Goal: Task Accomplishment & Management: Complete application form

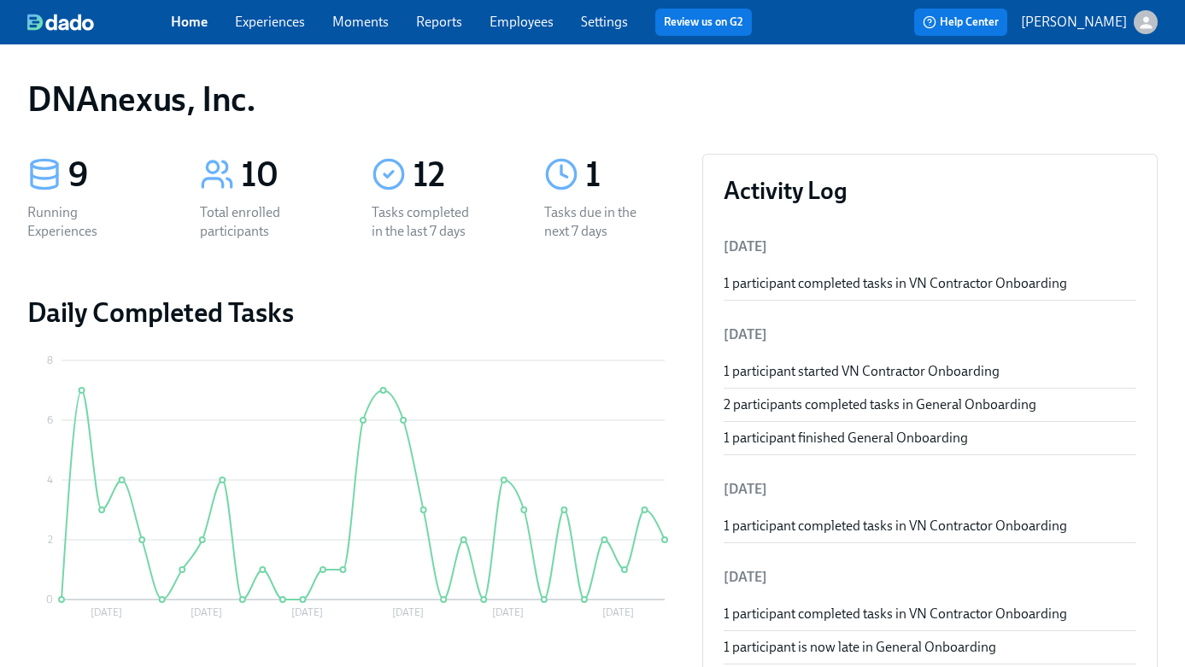
click at [265, 26] on link "Experiences" at bounding box center [270, 22] width 70 height 16
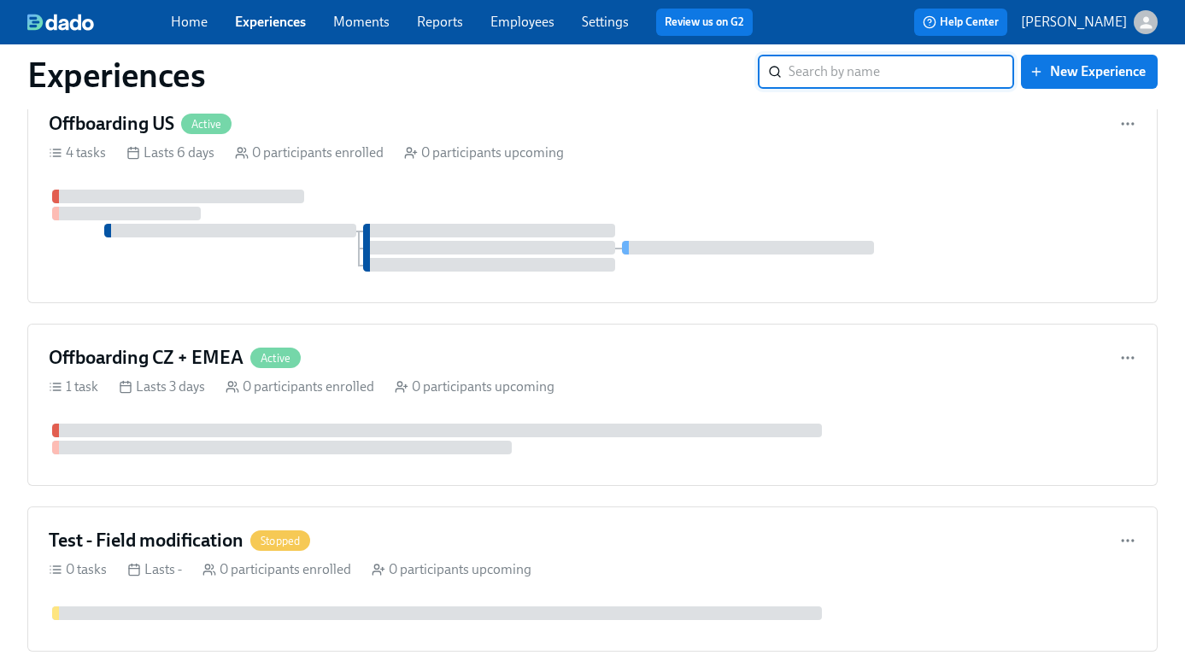
scroll to position [1907, 0]
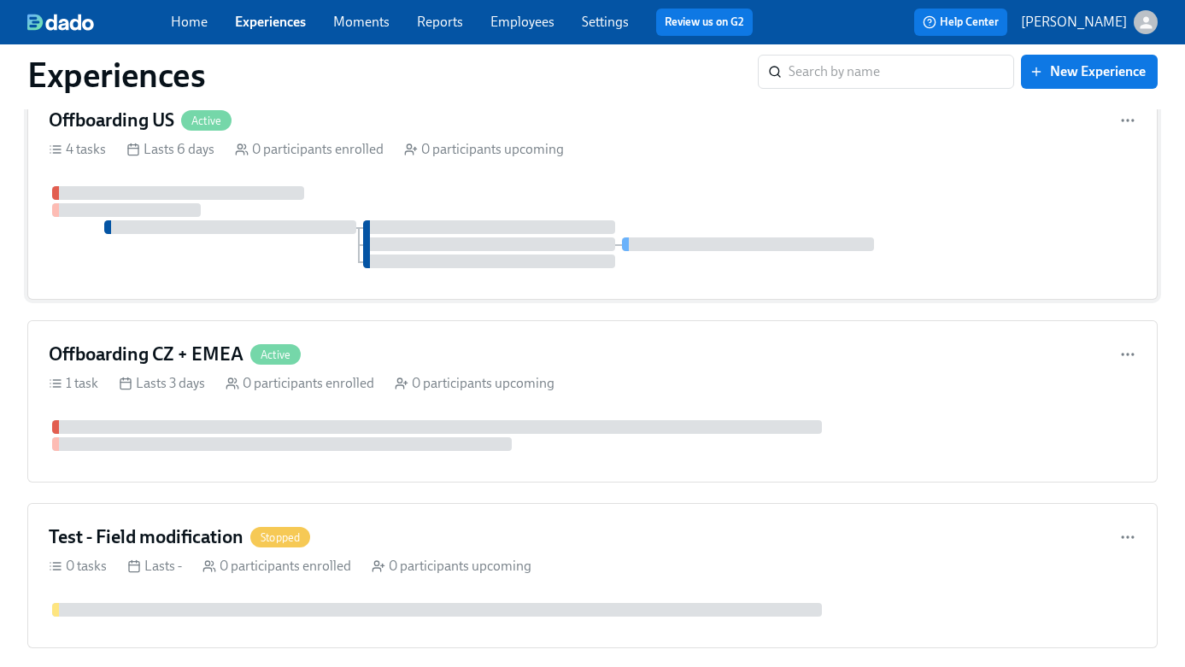
click at [341, 115] on div "Offboarding US Active" at bounding box center [593, 121] width 1088 height 26
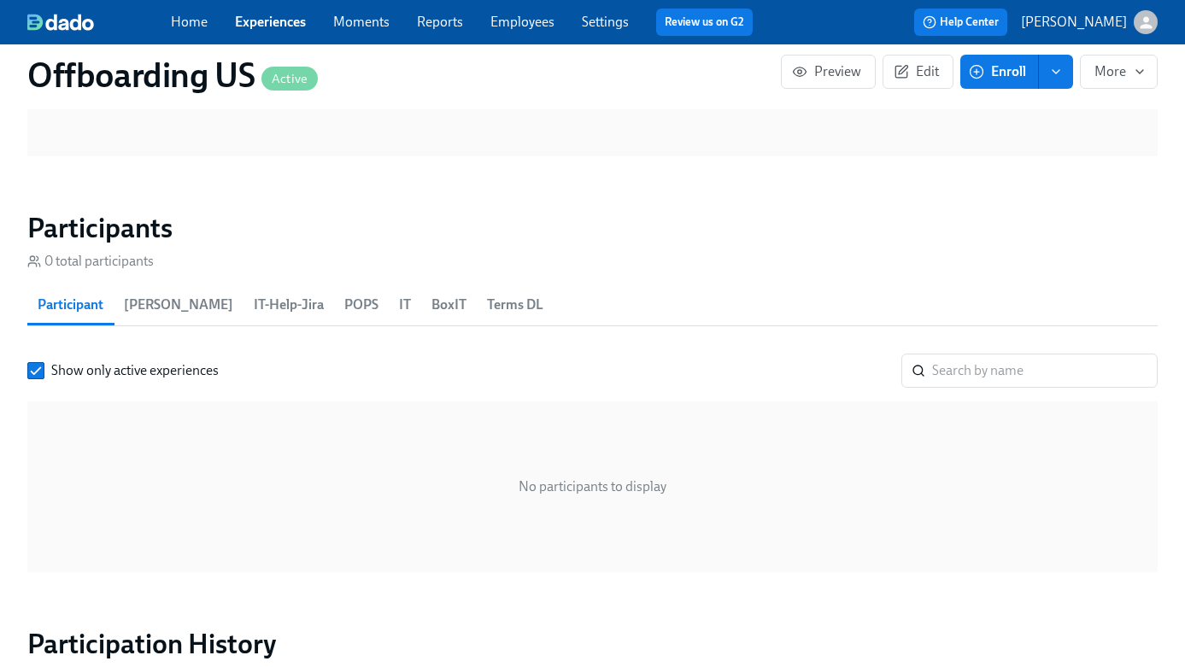
scroll to position [891, 0]
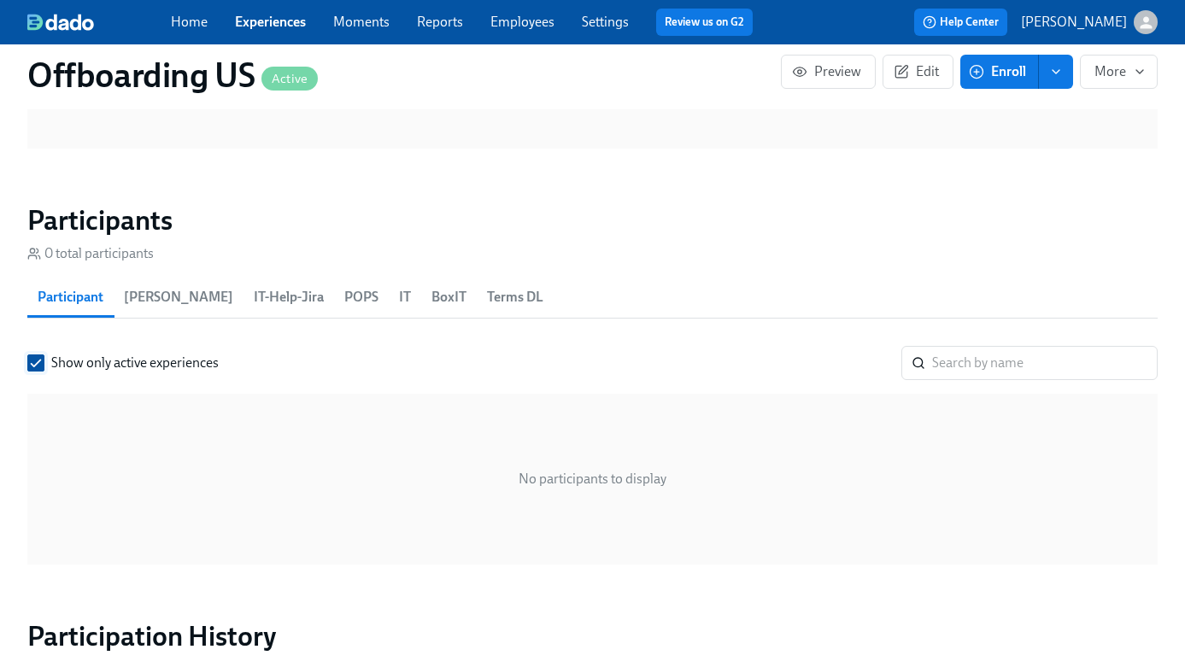
click at [38, 362] on input "Show only active experiences" at bounding box center [35, 363] width 15 height 15
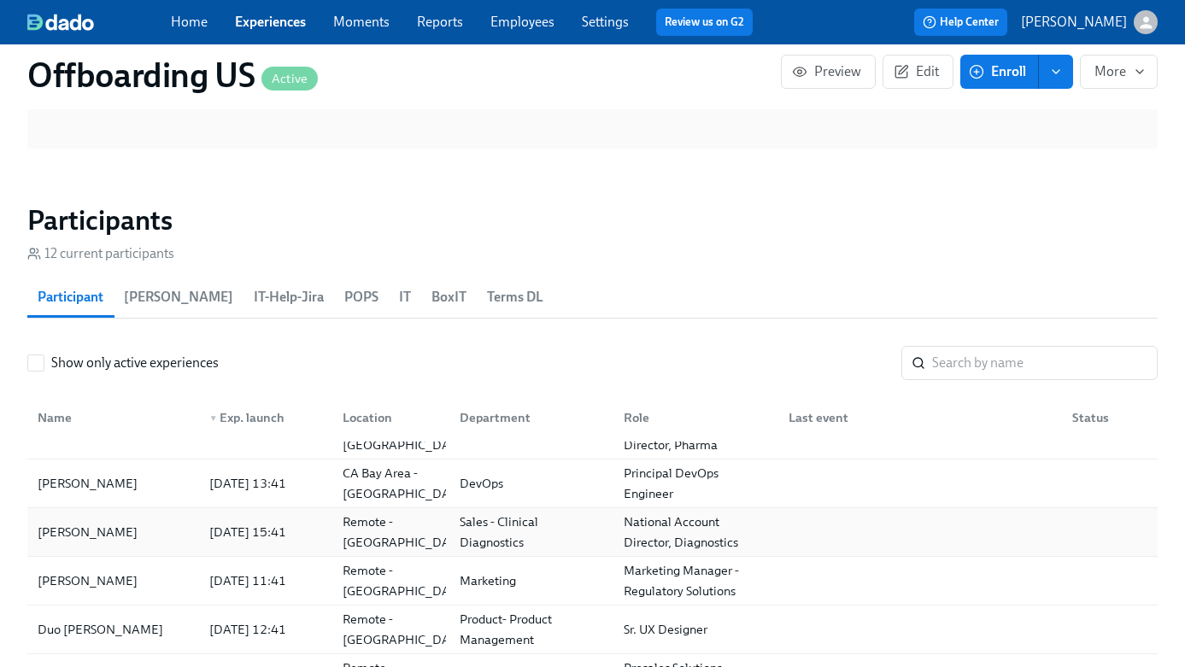
scroll to position [126, 0]
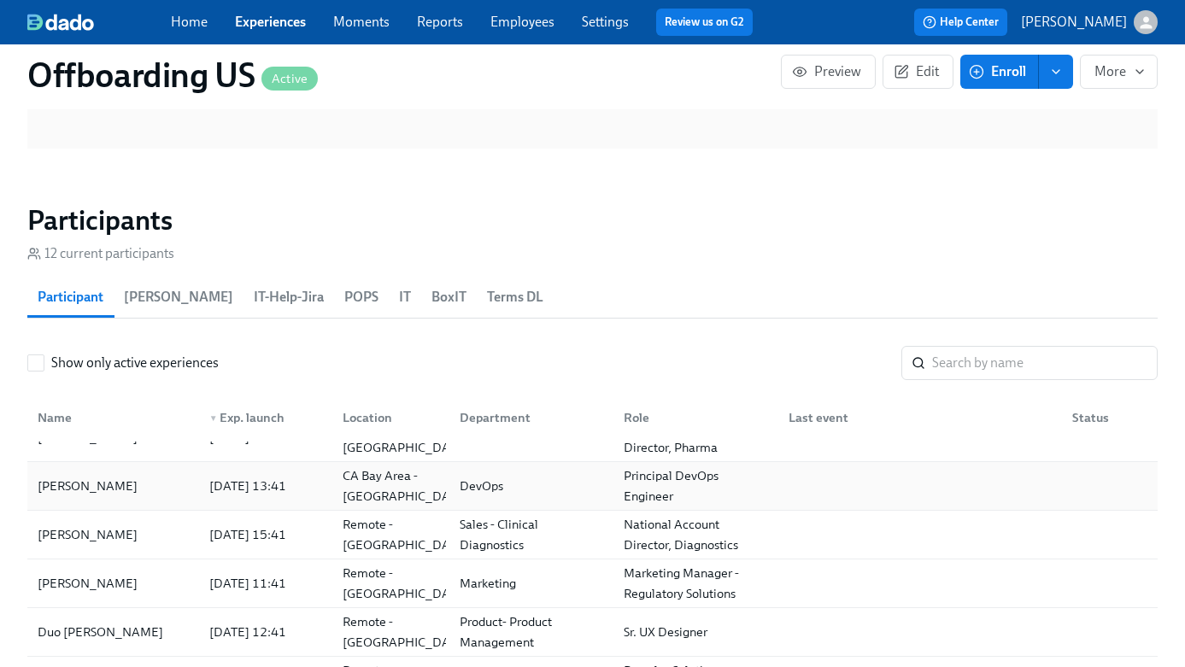
click at [151, 488] on div "[PERSON_NAME]" at bounding box center [113, 486] width 165 height 34
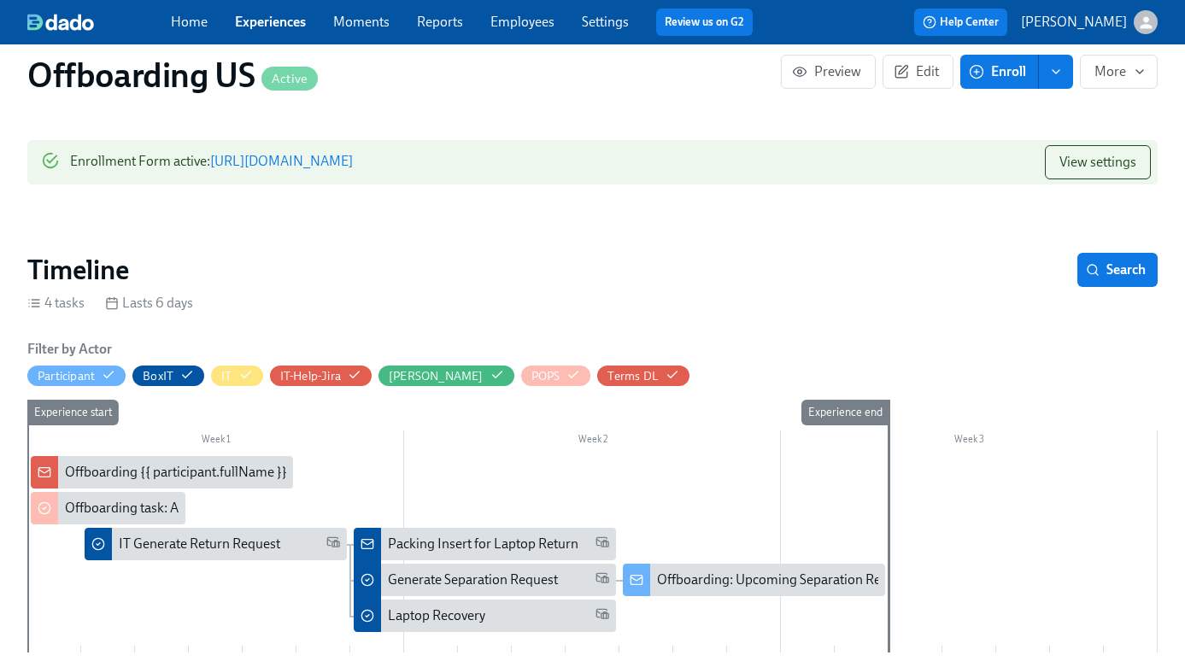
scroll to position [97, 0]
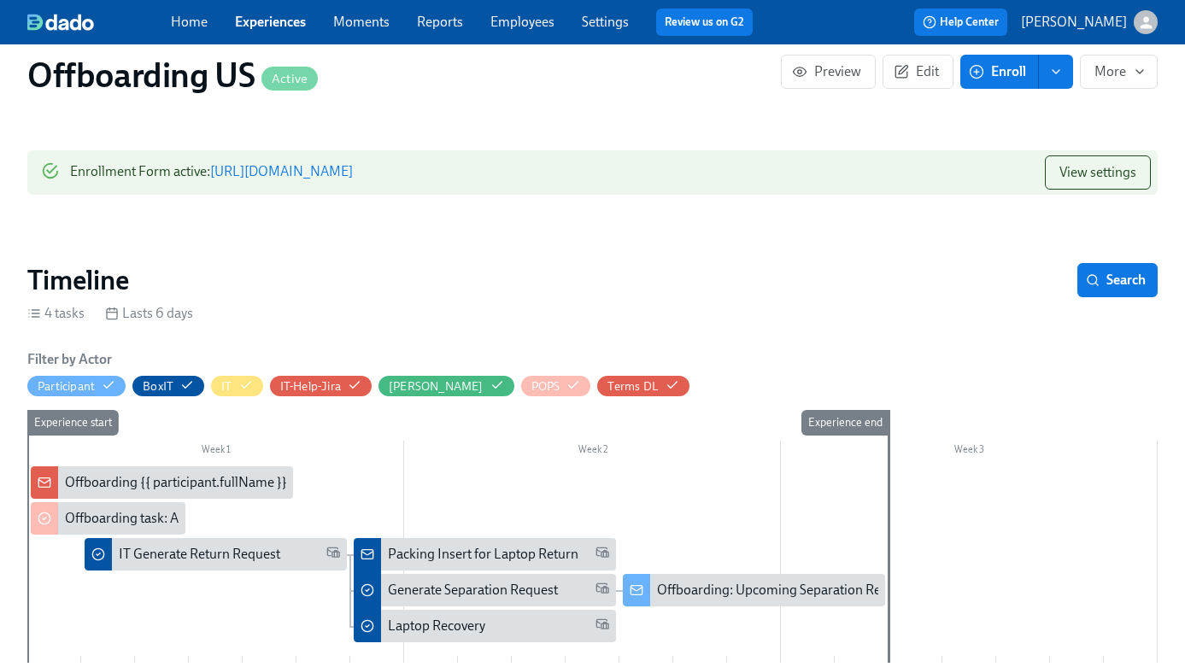
click at [353, 169] on link "[URL][DOMAIN_NAME]" at bounding box center [281, 171] width 143 height 16
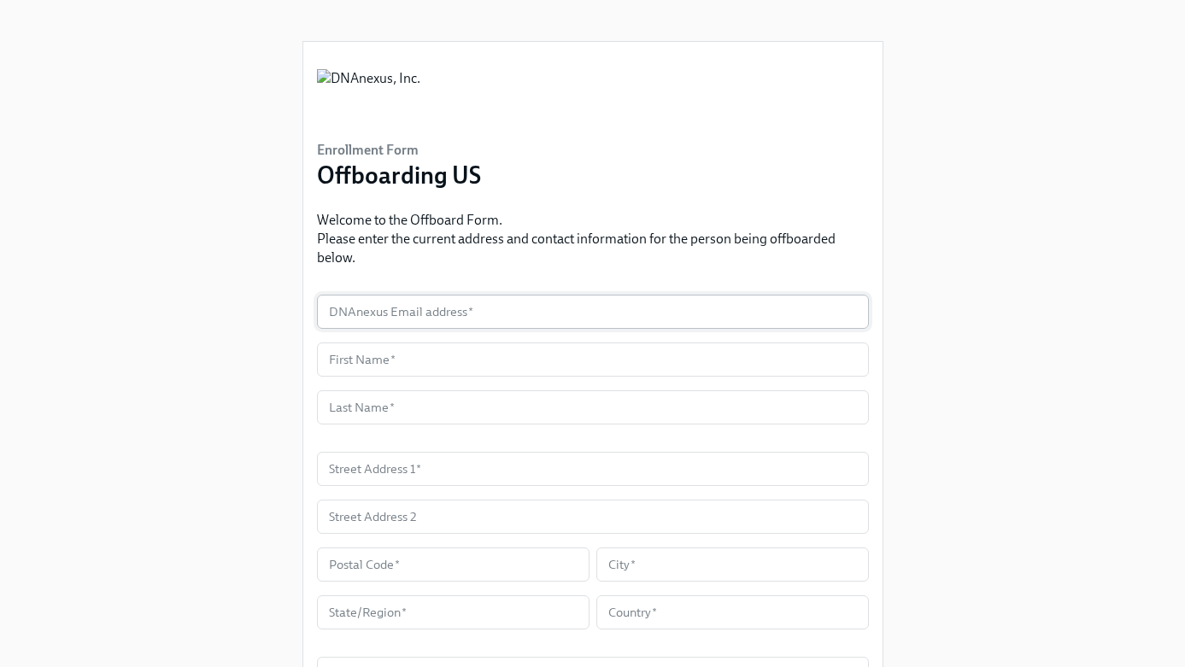
click at [457, 307] on input "text" at bounding box center [593, 312] width 552 height 34
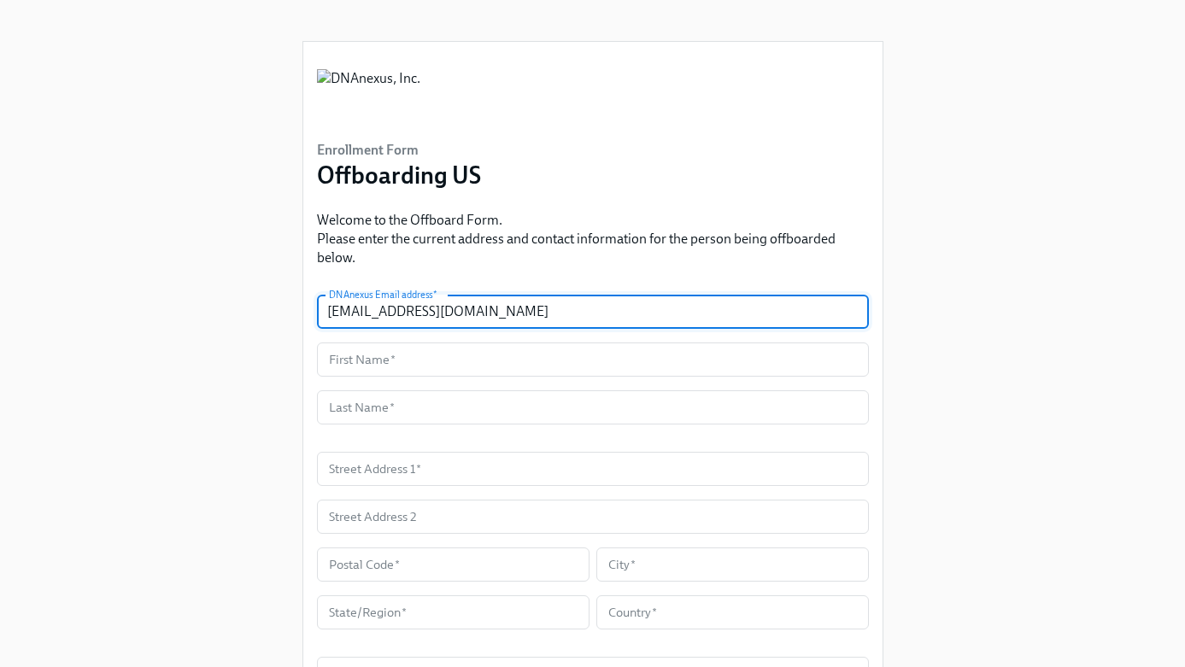
type input "mwong@dnanexus.com"
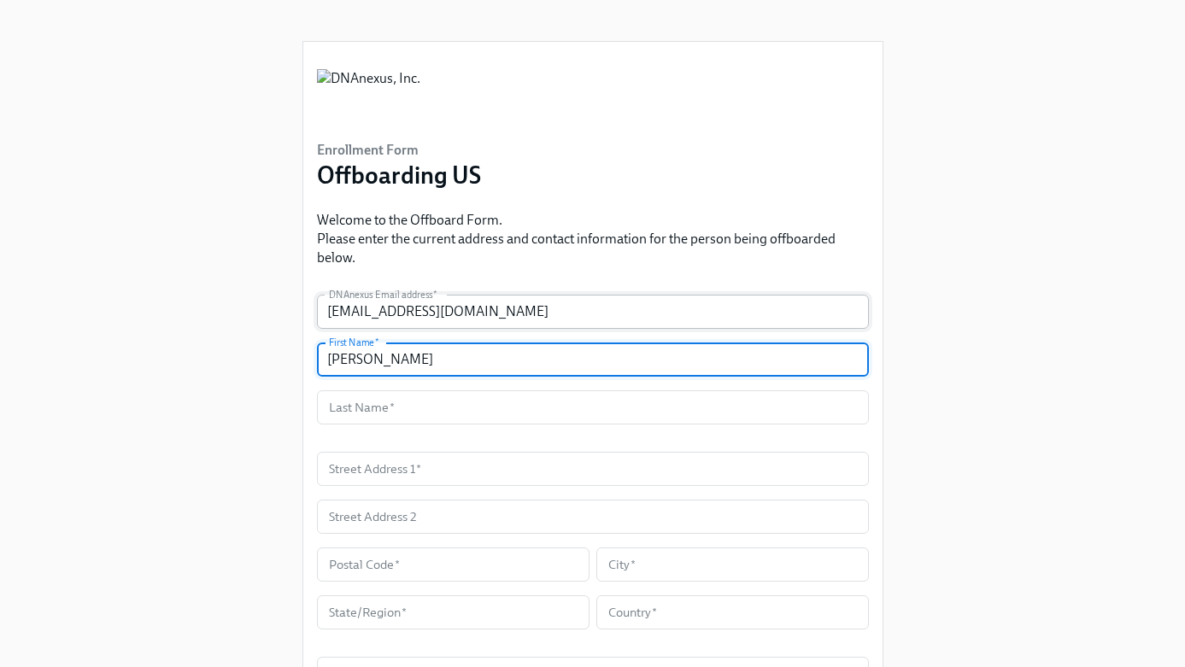
type input "Michael"
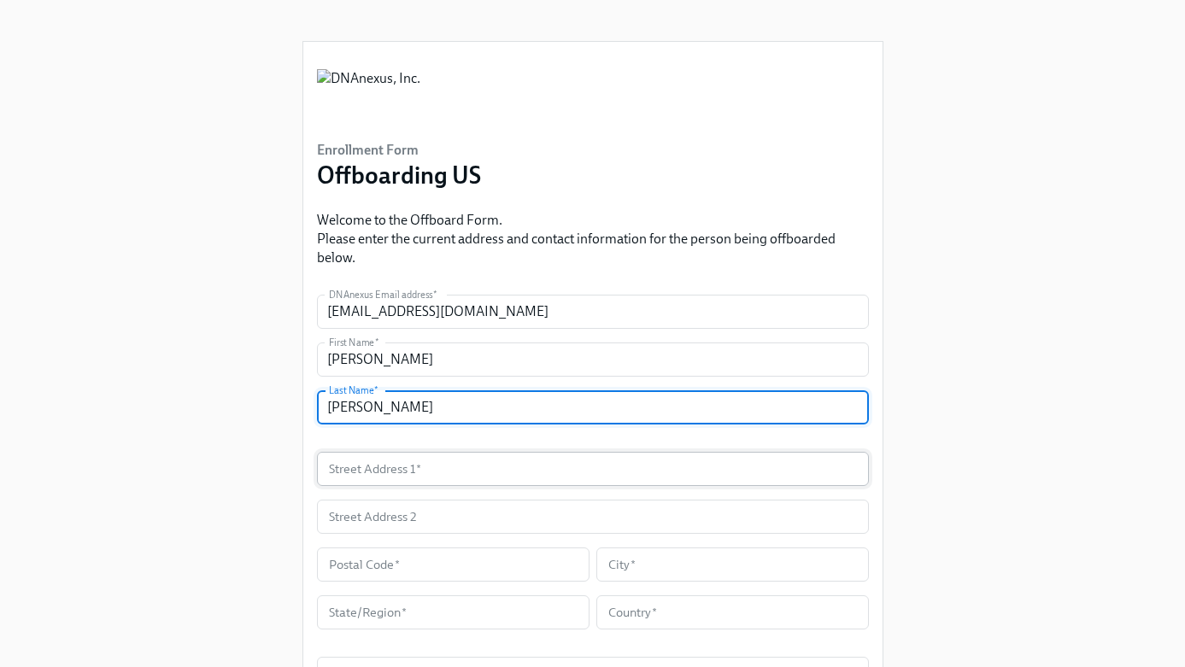
type input "Wong"
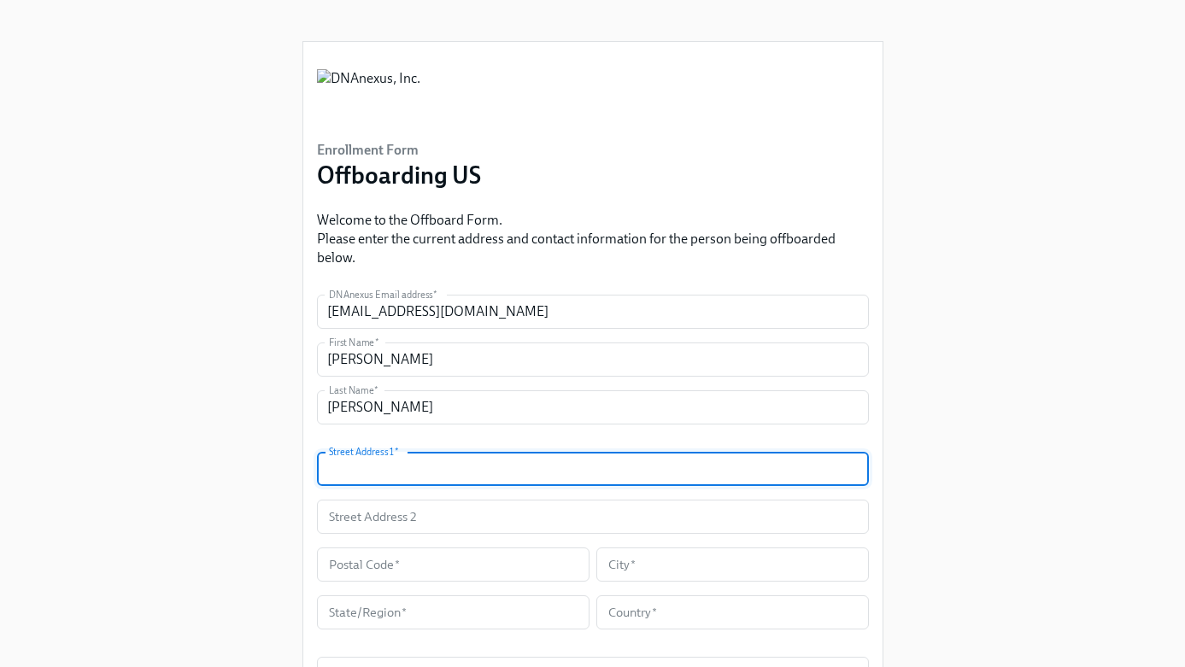
click at [421, 454] on input "text" at bounding box center [593, 469] width 552 height 34
click at [367, 470] on input "text" at bounding box center [593, 469] width 552 height 34
paste input "806 Saratoga Avenue Apt P308"
type input "806 Saratoga Avenue Apt P308"
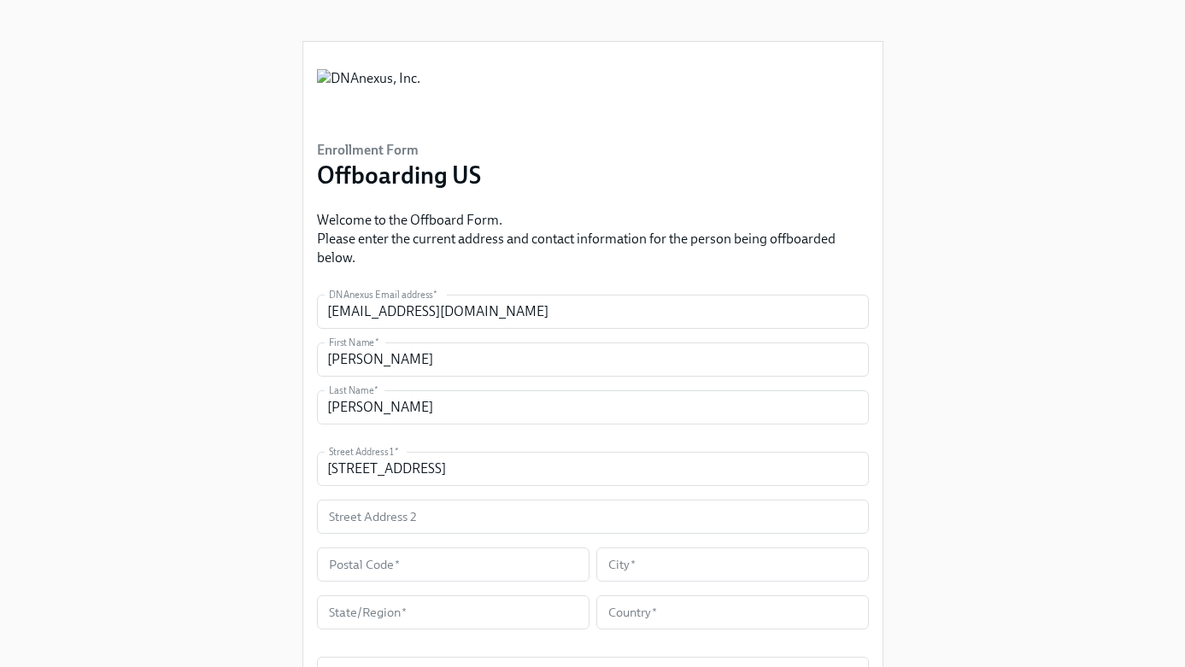
click at [240, 534] on div "Enrollment Form Offboarding US Welcome to the Offboard Form. Please enter the c…" at bounding box center [592, 479] width 1131 height 959
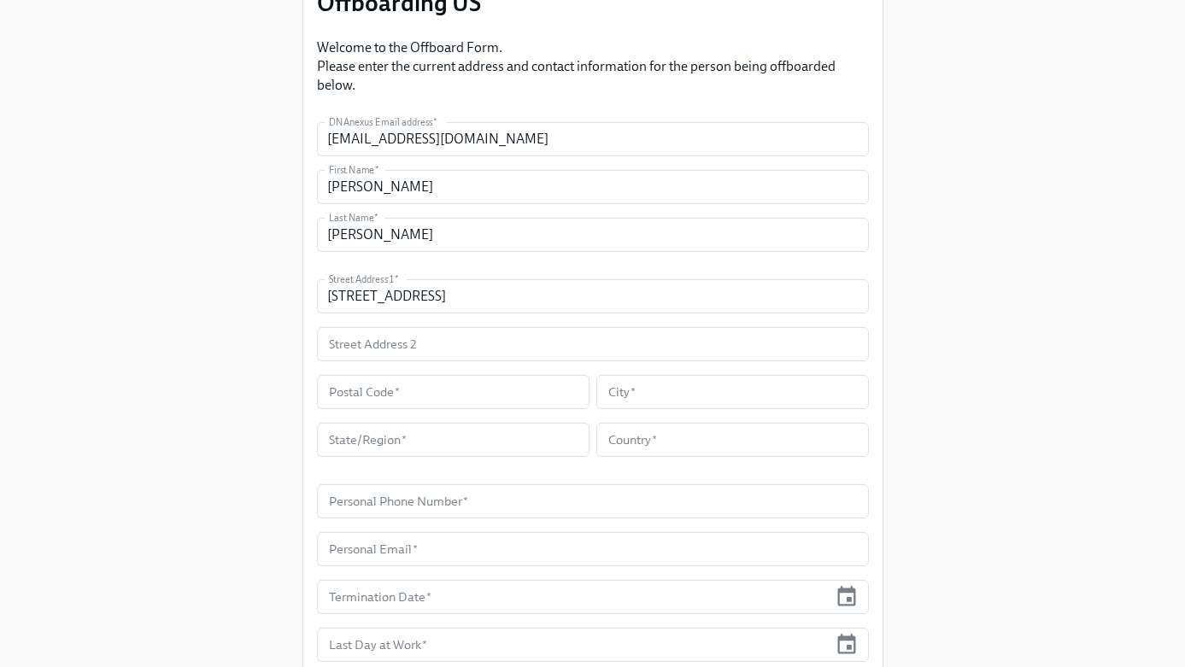
scroll to position [173, 0]
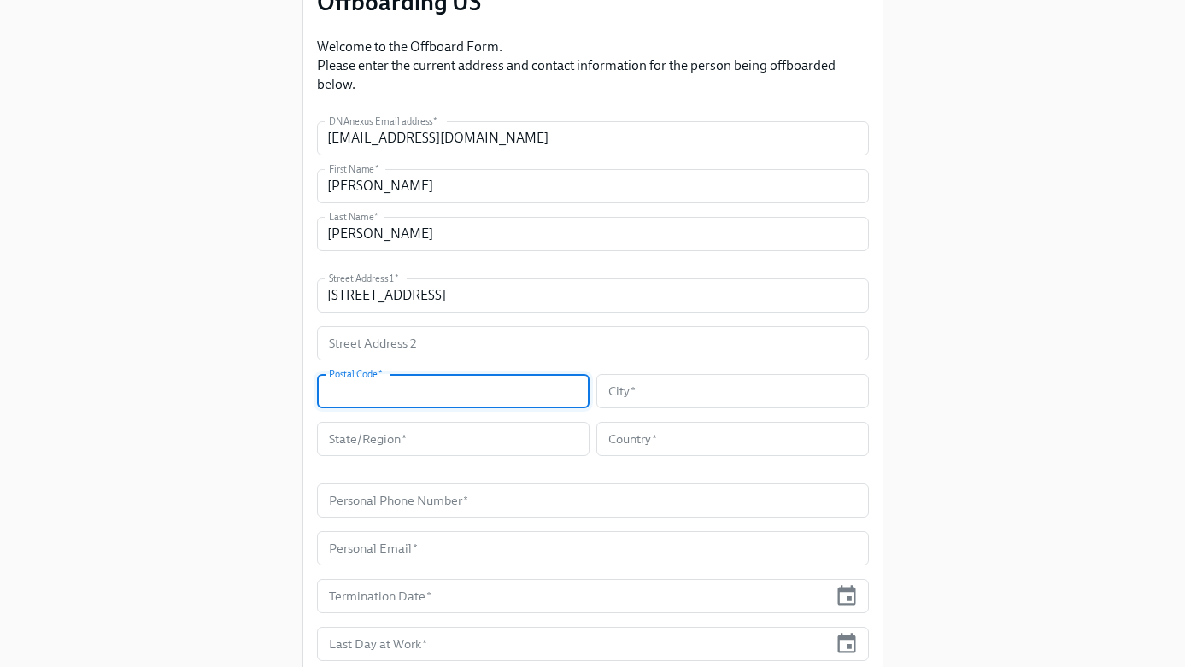
click at [396, 387] on input "text" at bounding box center [453, 391] width 273 height 34
paste input "95129"
type input "95129"
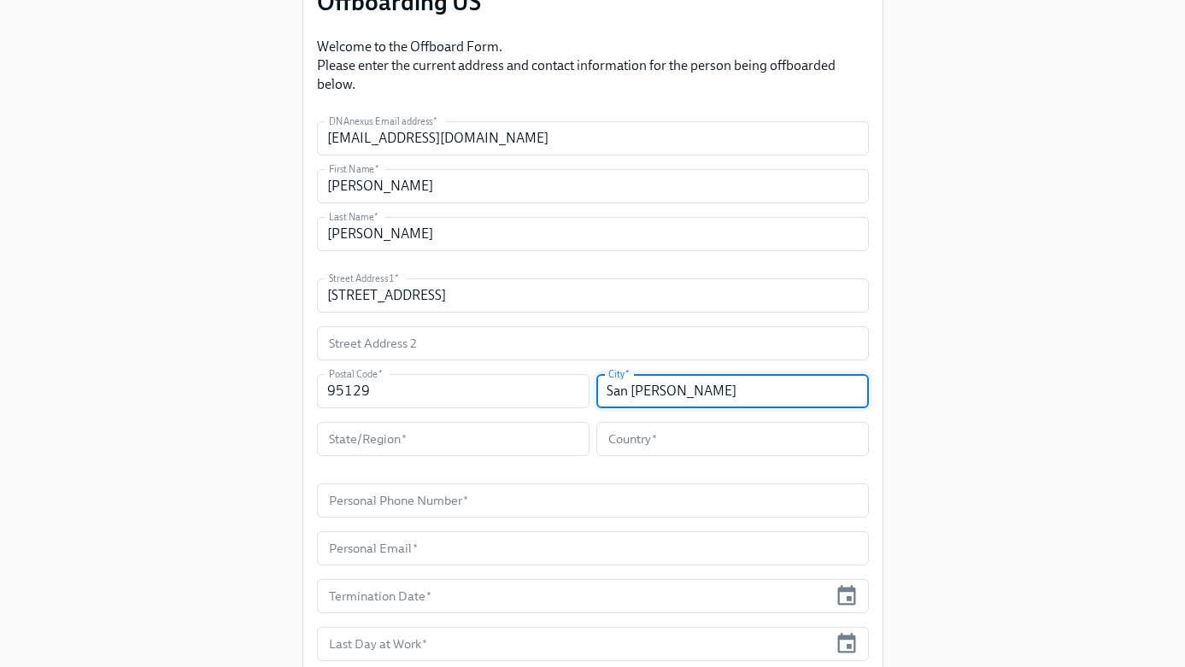
click at [657, 385] on input "San JOse" at bounding box center [733, 391] width 273 height 34
type input "San Jose"
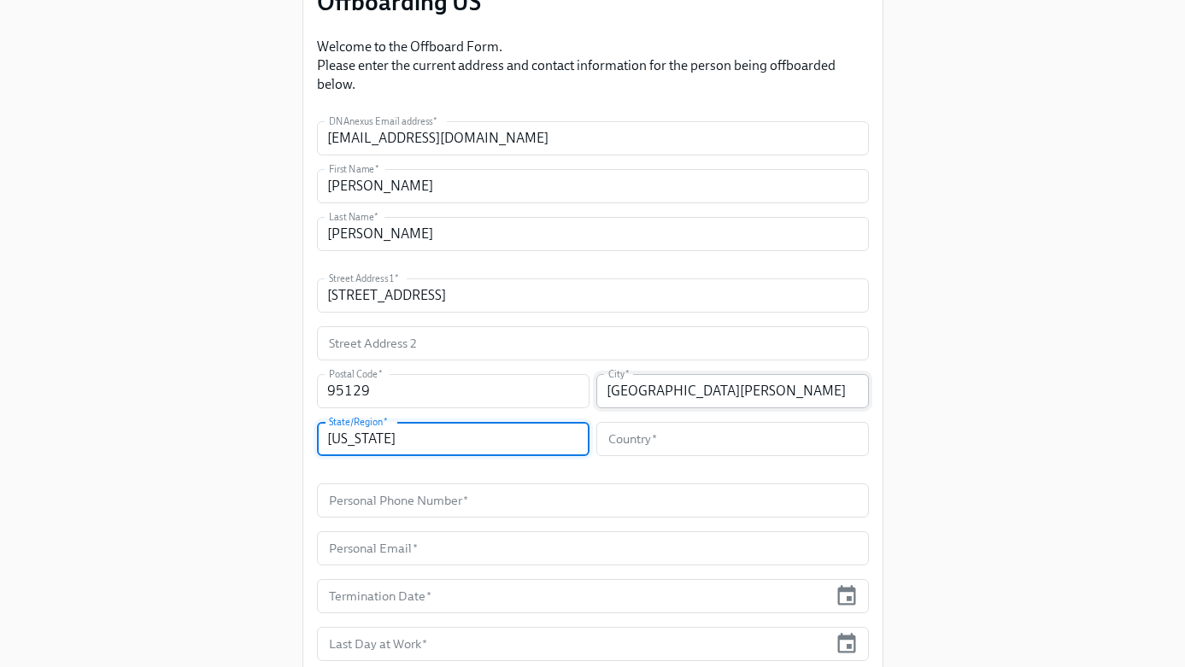
type input "California"
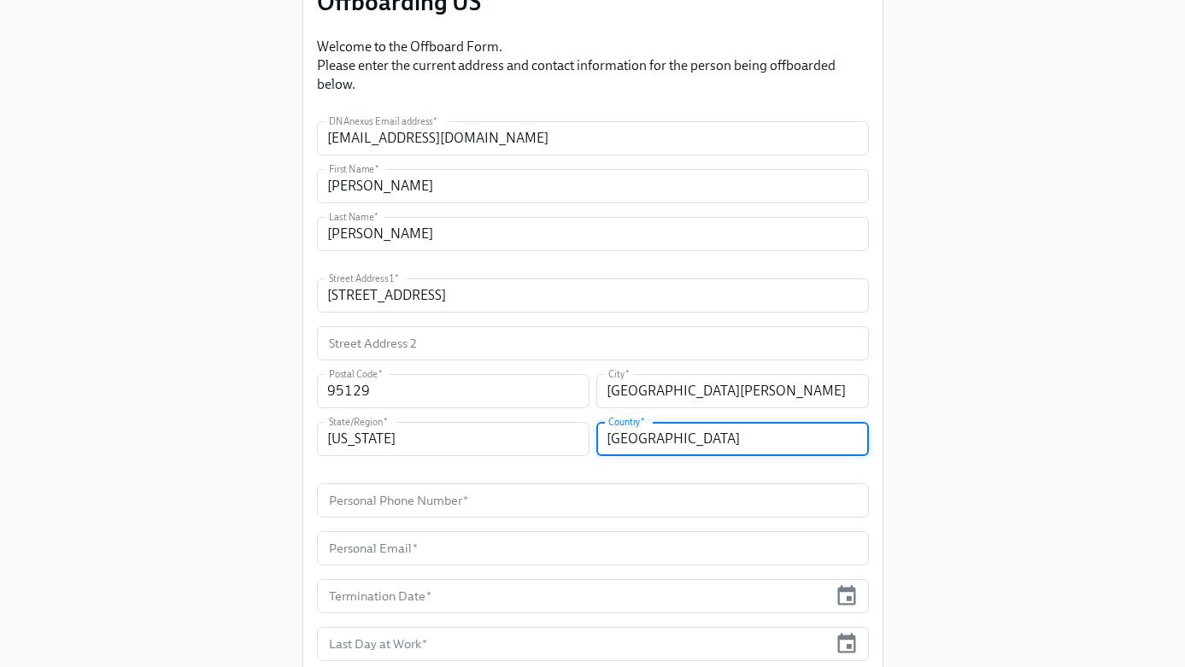
type input "United States"
click at [241, 481] on div "Enrollment Form Offboarding US Welcome to the Offboard Form. Please enter the c…" at bounding box center [592, 306] width 1131 height 959
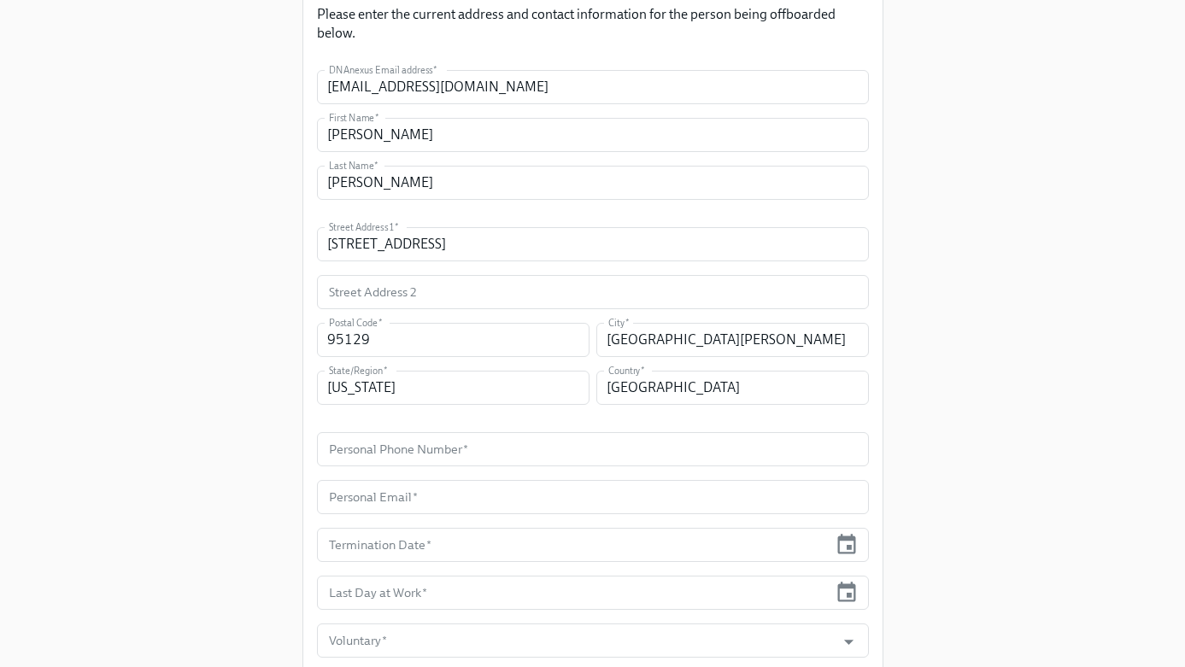
scroll to position [241, 0]
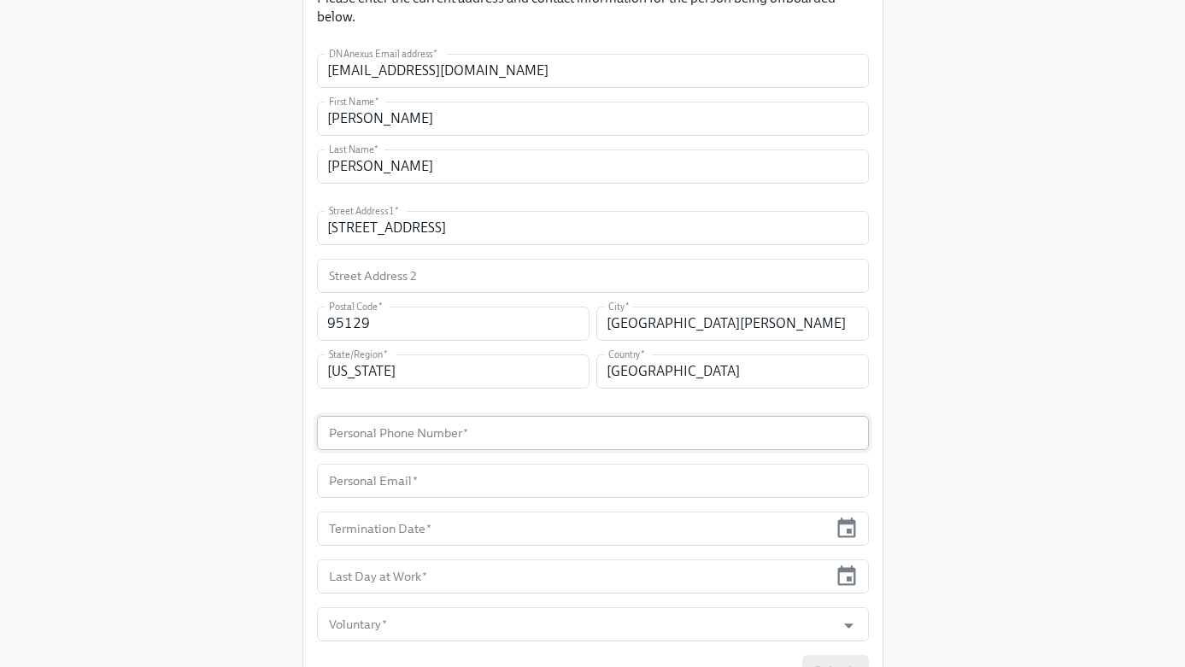
click at [366, 439] on input "text" at bounding box center [593, 433] width 552 height 34
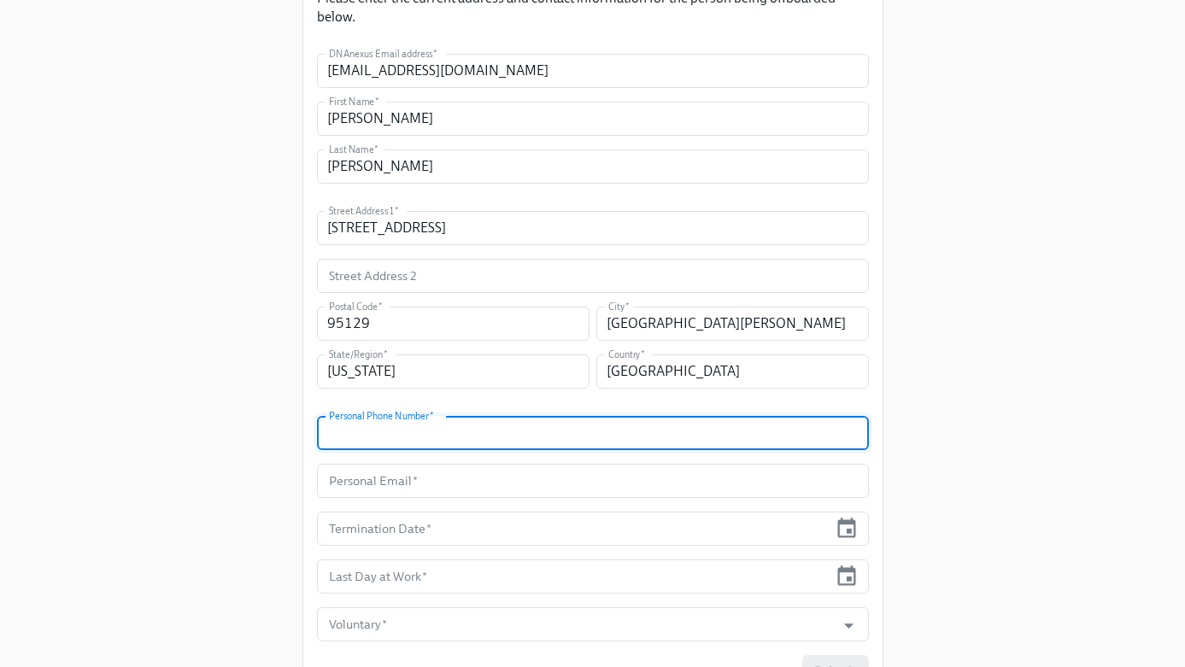
click at [408, 436] on input "text" at bounding box center [593, 433] width 552 height 34
paste input "(702) 372-6867"
type input "(702) 372-6867"
click at [247, 429] on div "Enrollment Form Offboarding US Welcome to the Offboard Form. Please enter the c…" at bounding box center [592, 238] width 1131 height 959
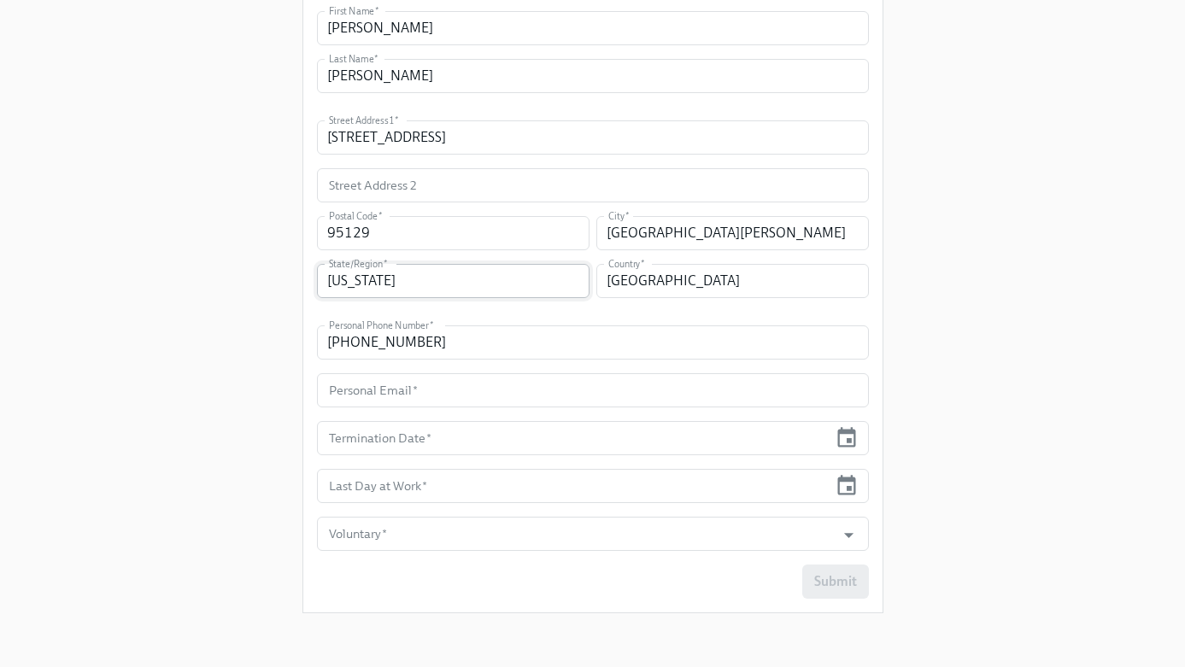
scroll to position [332, 0]
click at [401, 397] on input "text" at bounding box center [593, 390] width 552 height 34
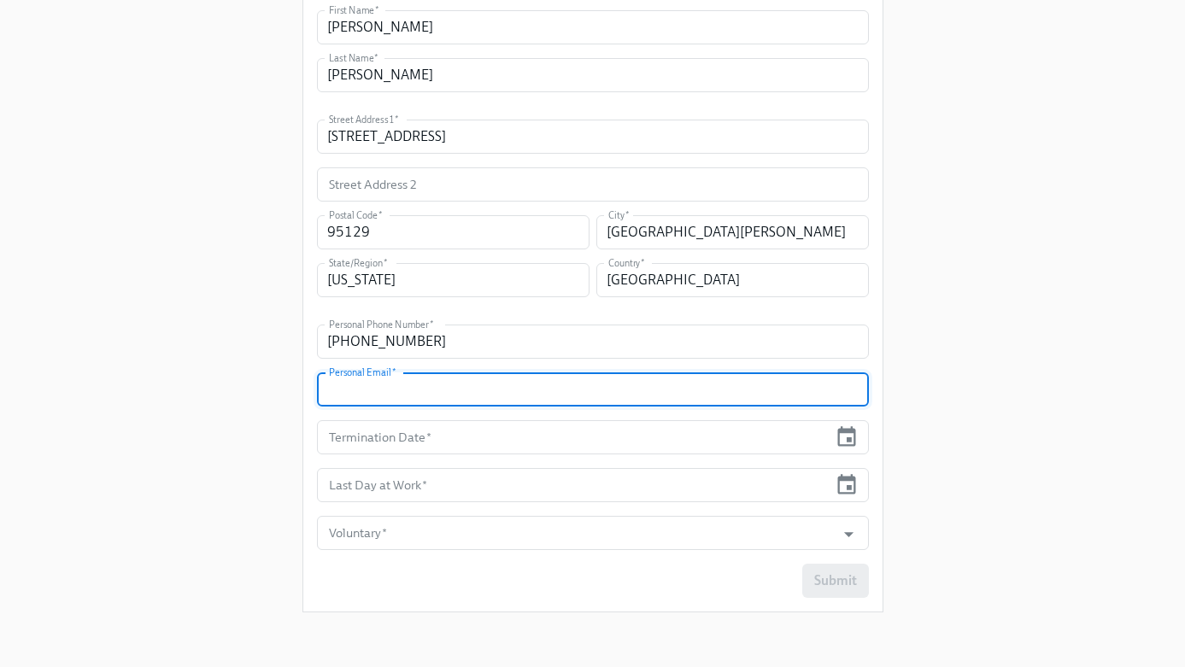
paste input "WONGM7@GMAIL.COM"
type input "WONGM7@GMAIL.COM"
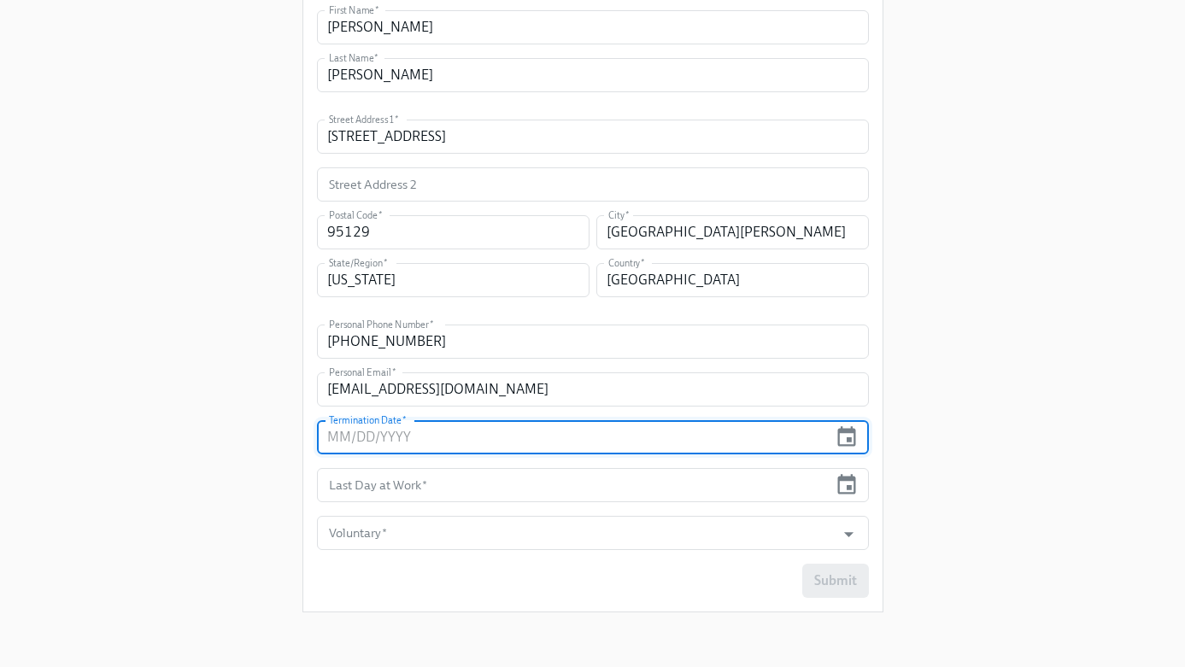
click at [385, 437] on input "text" at bounding box center [573, 437] width 512 height 34
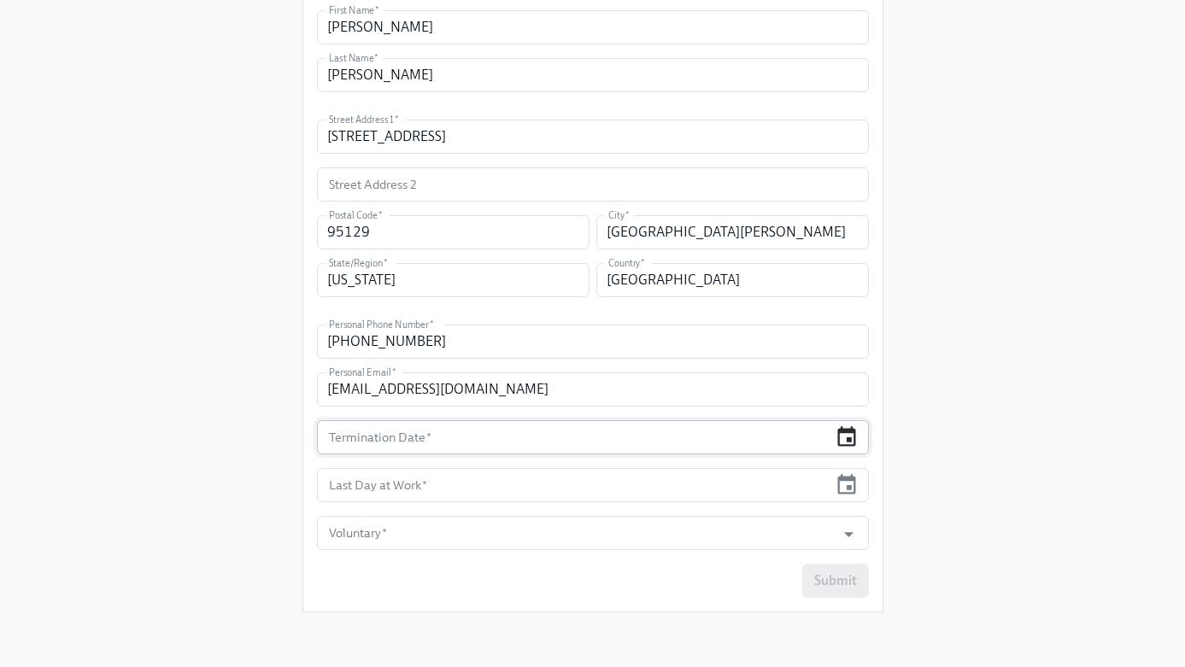
click at [846, 443] on icon "button" at bounding box center [846, 437] width 23 height 23
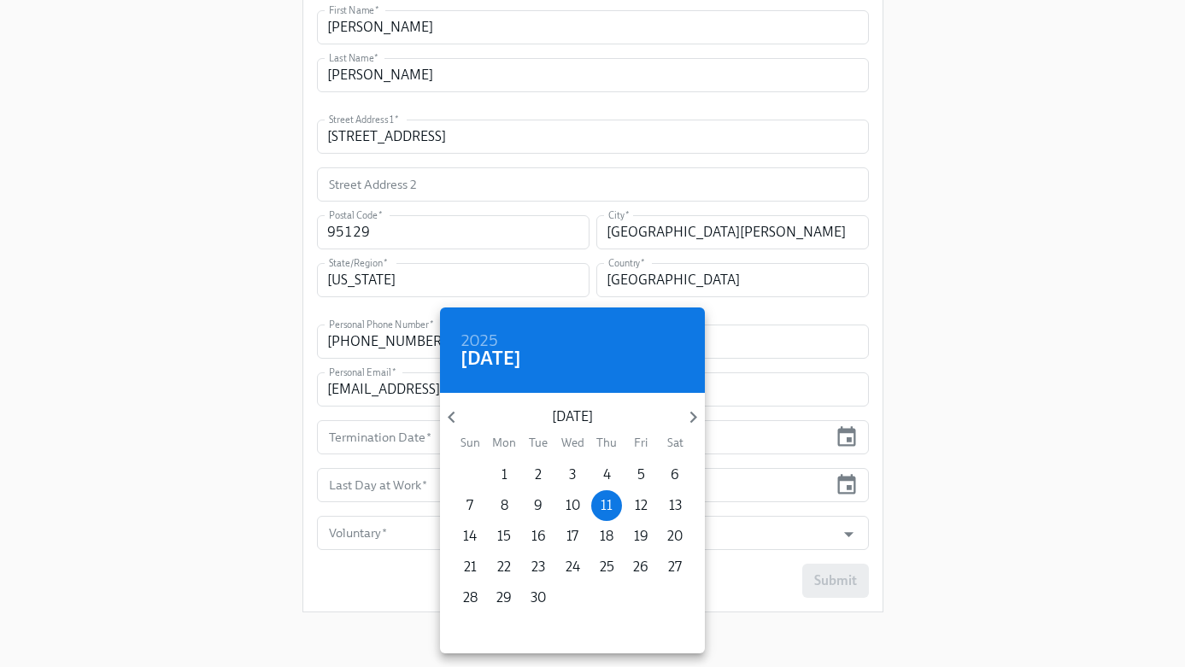
click at [708, 416] on div at bounding box center [592, 333] width 1185 height 667
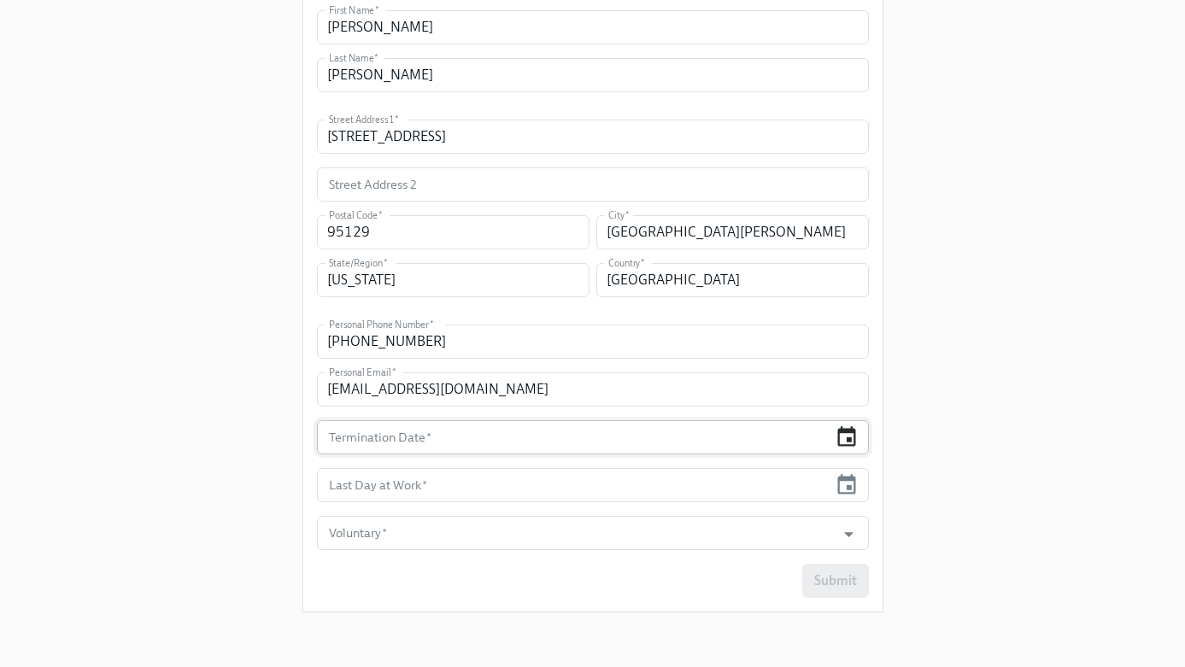
click at [844, 440] on icon "button" at bounding box center [846, 437] width 23 height 23
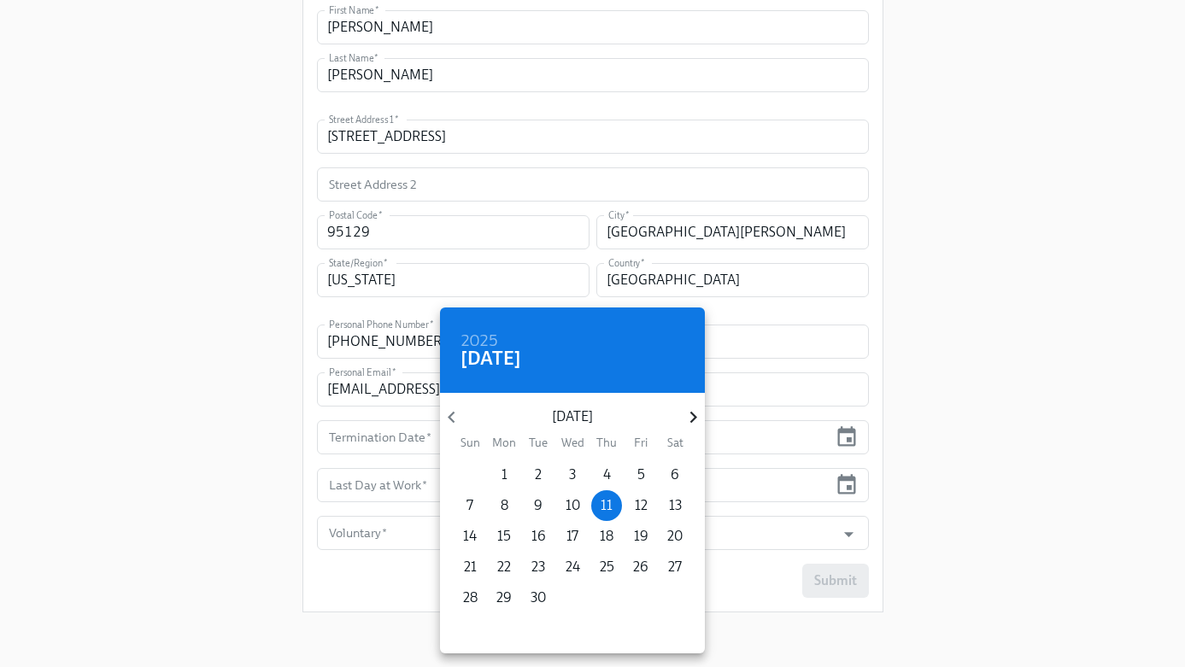
click at [692, 414] on icon "button" at bounding box center [693, 418] width 7 height 12
click at [638, 479] on p "3" at bounding box center [641, 475] width 7 height 19
type input "10/03/2025"
click at [844, 487] on div at bounding box center [592, 333] width 1185 height 667
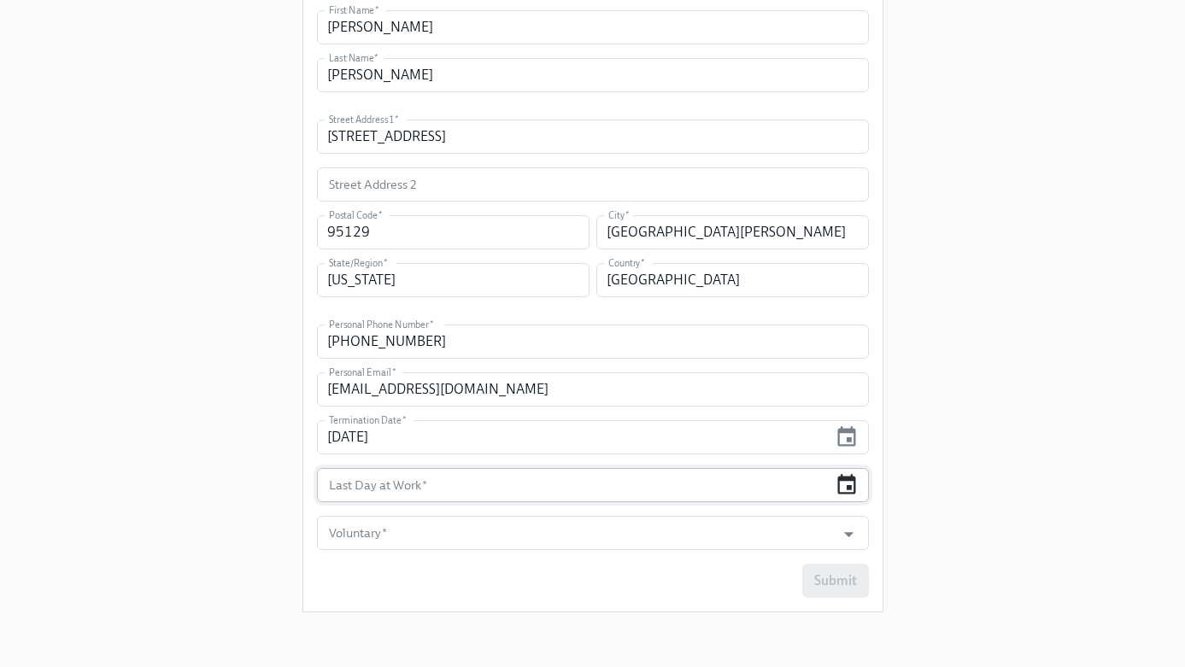
click at [843, 487] on icon "button" at bounding box center [846, 484] width 23 height 23
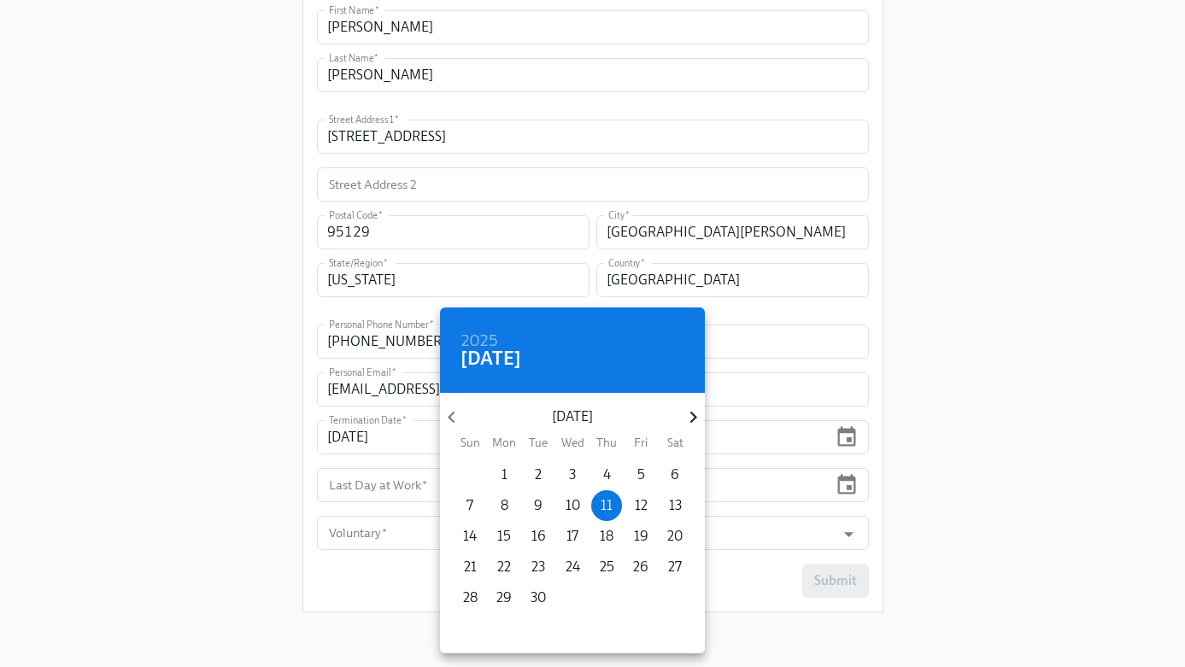
click at [692, 418] on icon "button" at bounding box center [693, 417] width 23 height 23
click at [638, 476] on p "3" at bounding box center [641, 475] width 7 height 19
type input "10/03/2025"
click at [403, 532] on div at bounding box center [592, 333] width 1185 height 667
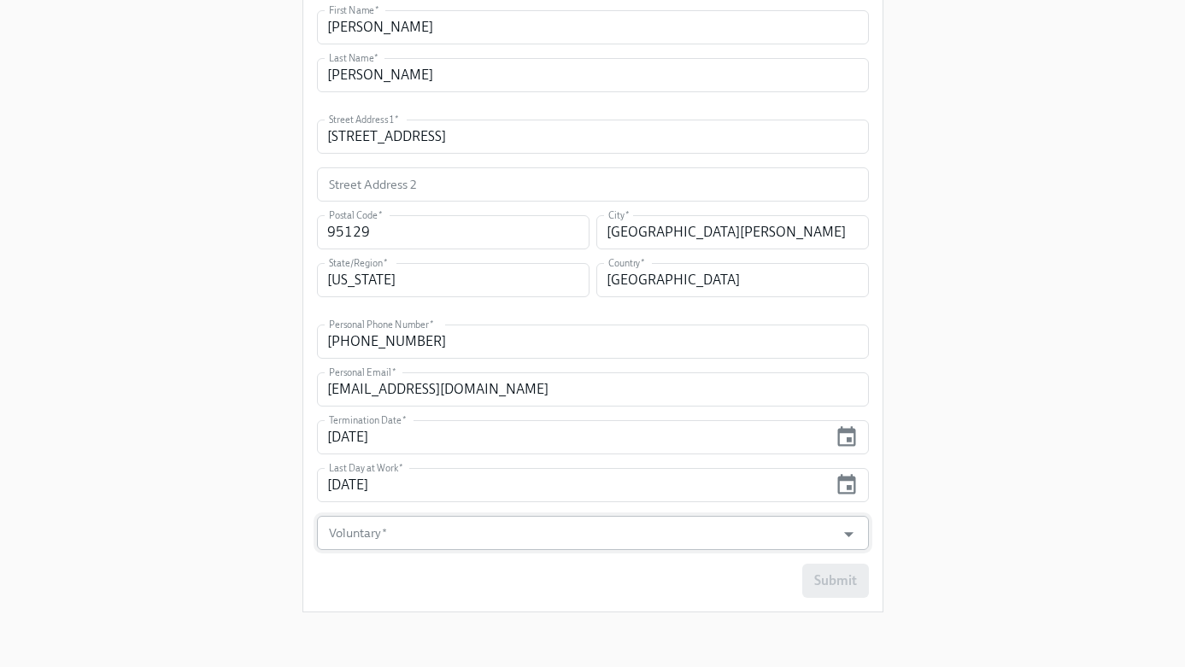
click at [412, 532] on input "Voluntary   *" at bounding box center [577, 533] width 503 height 34
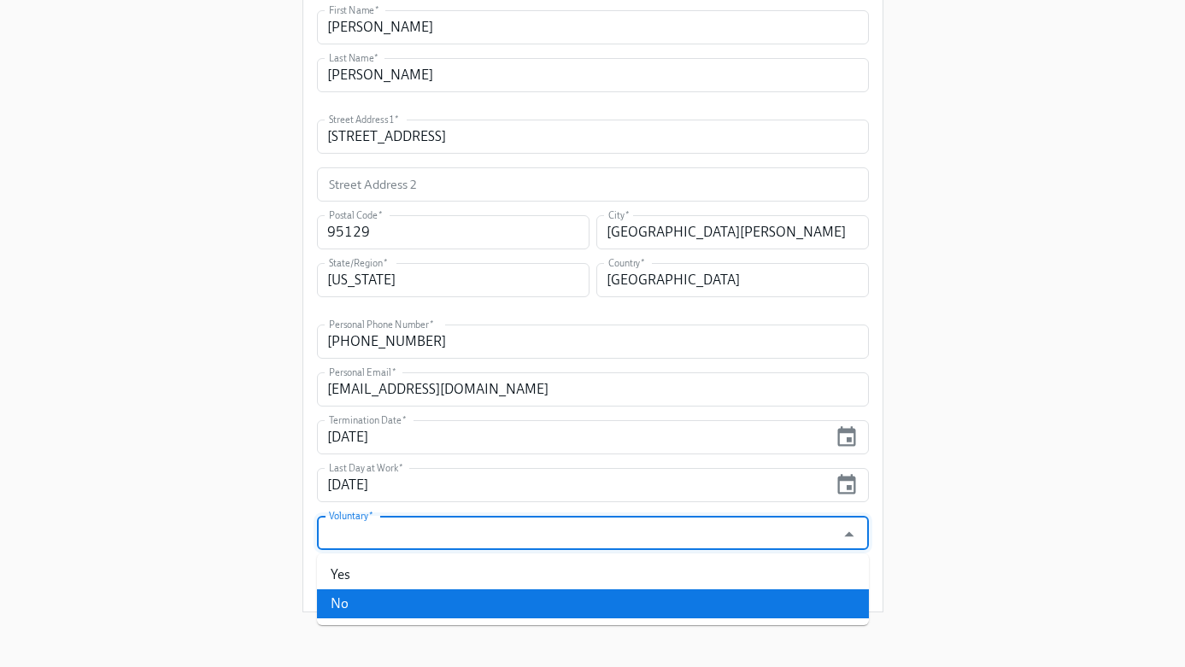
click at [359, 602] on li "No" at bounding box center [593, 604] width 552 height 29
type input "No"
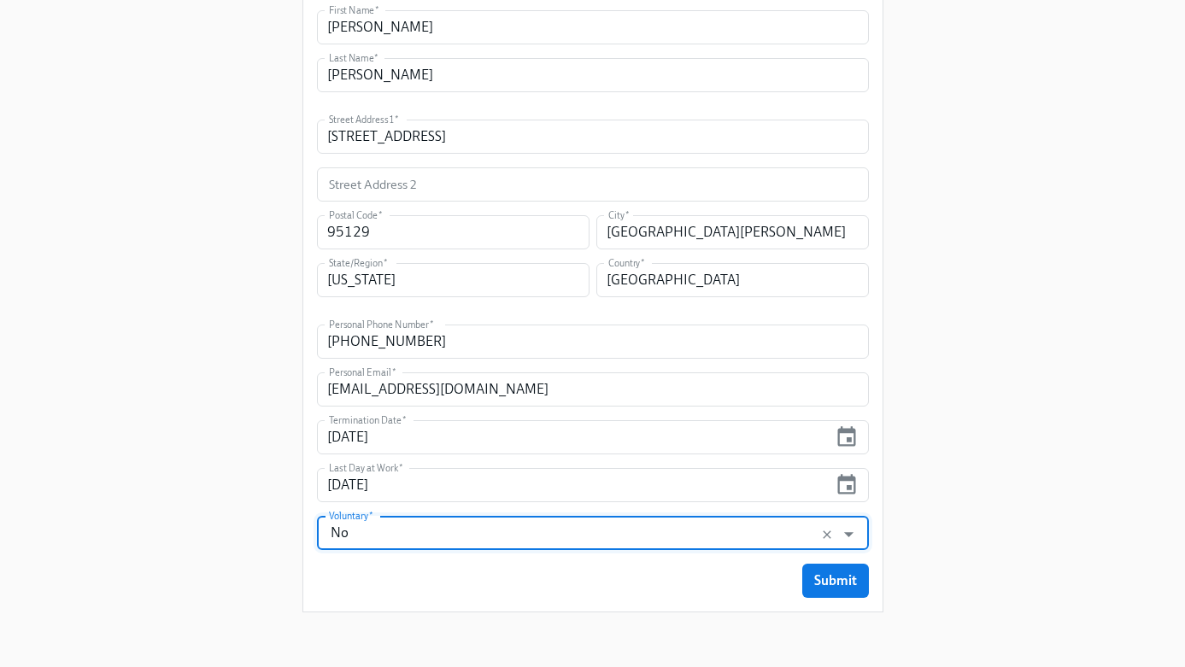
click at [343, 586] on div "Submit" at bounding box center [593, 581] width 552 height 34
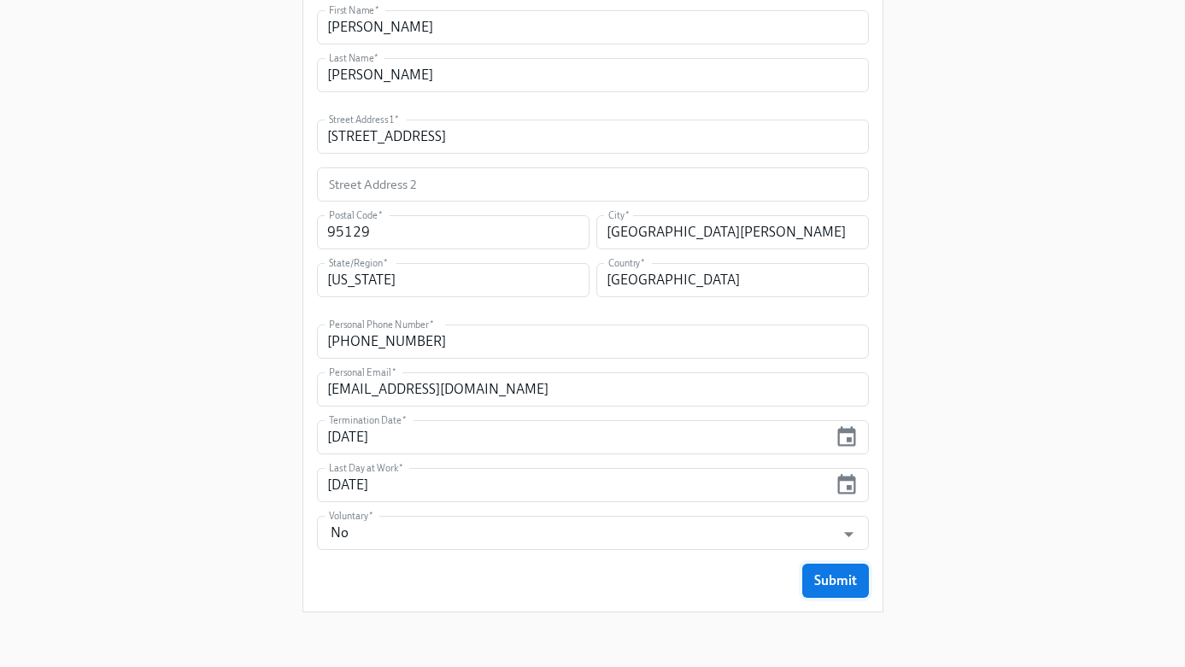
click at [826, 581] on span "Submit" at bounding box center [835, 581] width 43 height 17
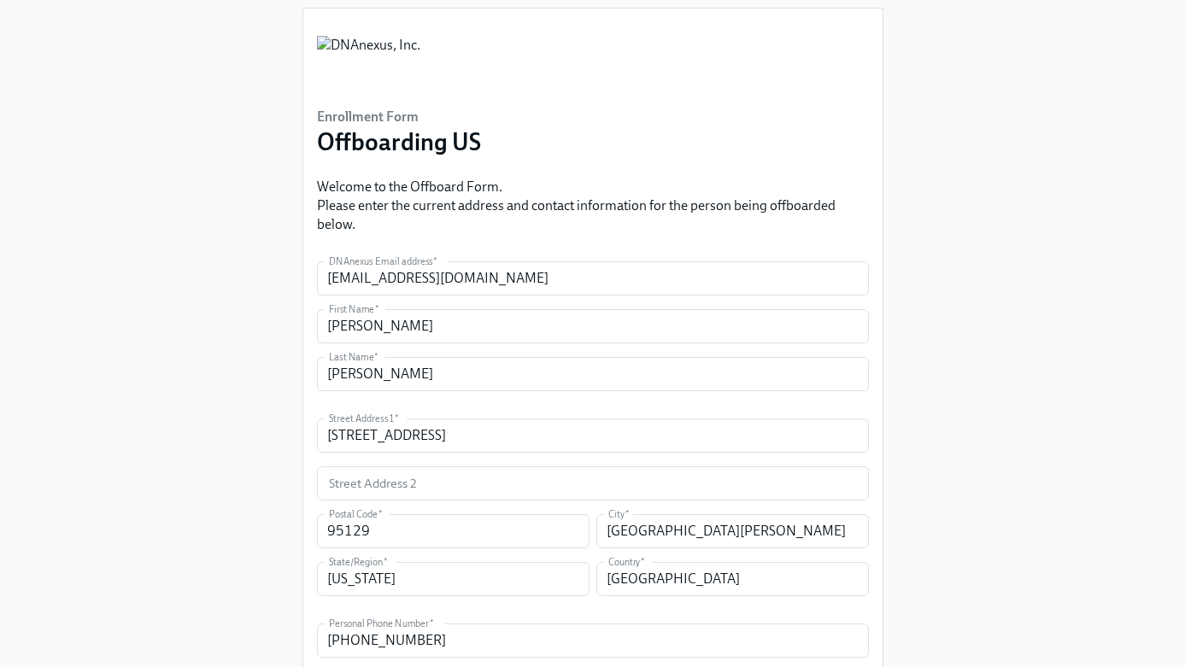
scroll to position [0, 0]
